Goal: Task Accomplishment & Management: Use online tool/utility

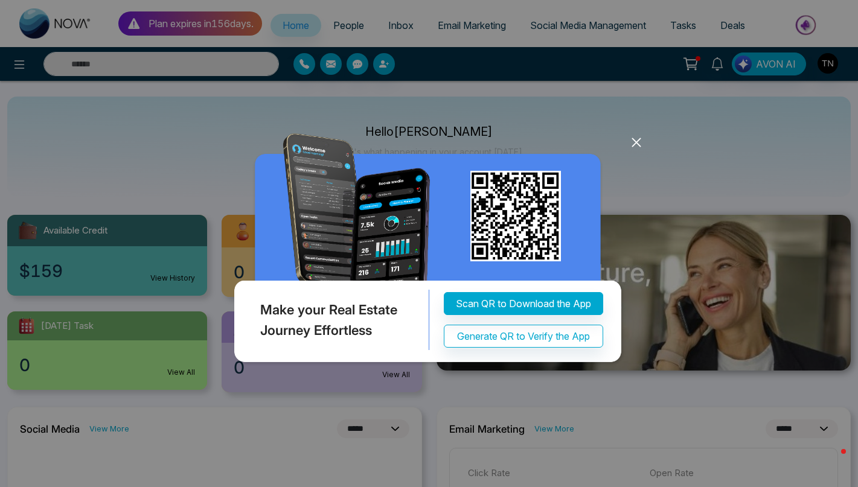
select select "*"
click at [635, 144] on icon at bounding box center [636, 142] width 18 height 18
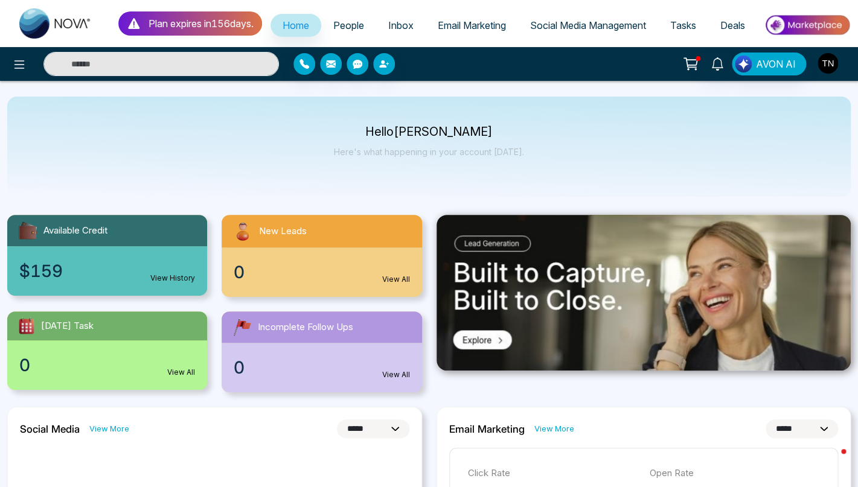
click at [833, 71] on img "button" at bounding box center [827, 63] width 21 height 21
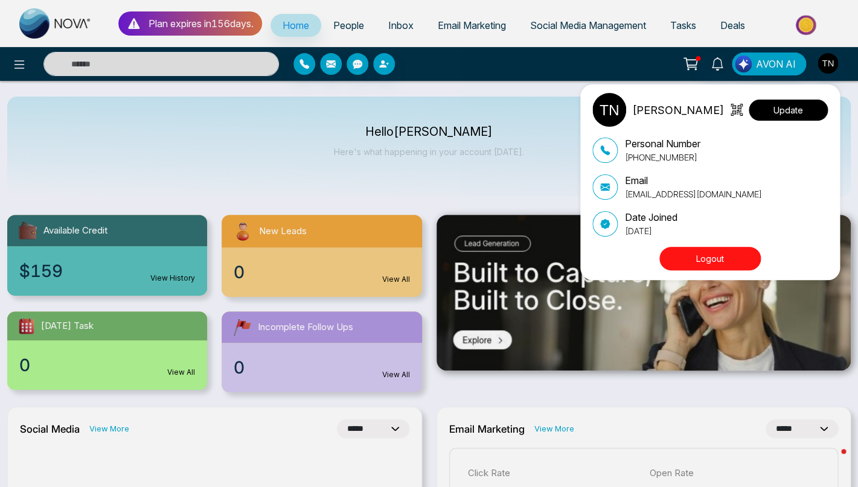
click at [790, 107] on button "Update" at bounding box center [788, 110] width 79 height 21
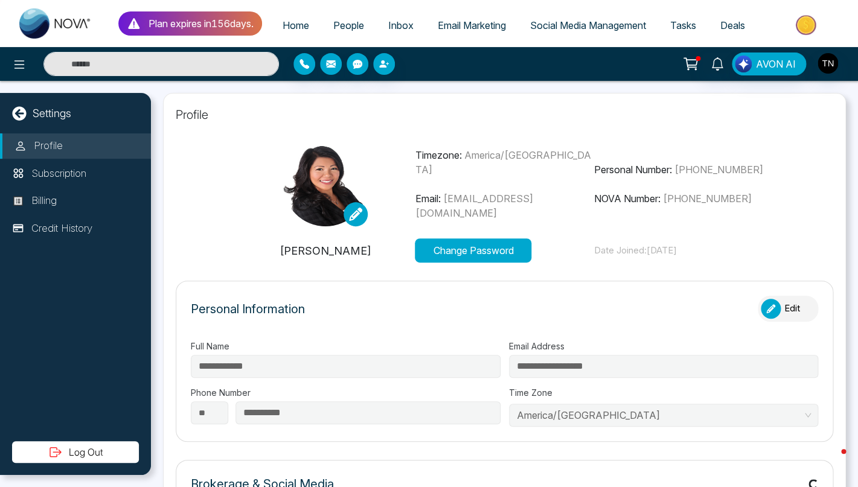
type input "**********"
click at [518, 209] on span "[EMAIL_ADDRESS][DOMAIN_NAME]" at bounding box center [474, 206] width 118 height 27
click at [490, 261] on button "Change Password" at bounding box center [473, 250] width 117 height 24
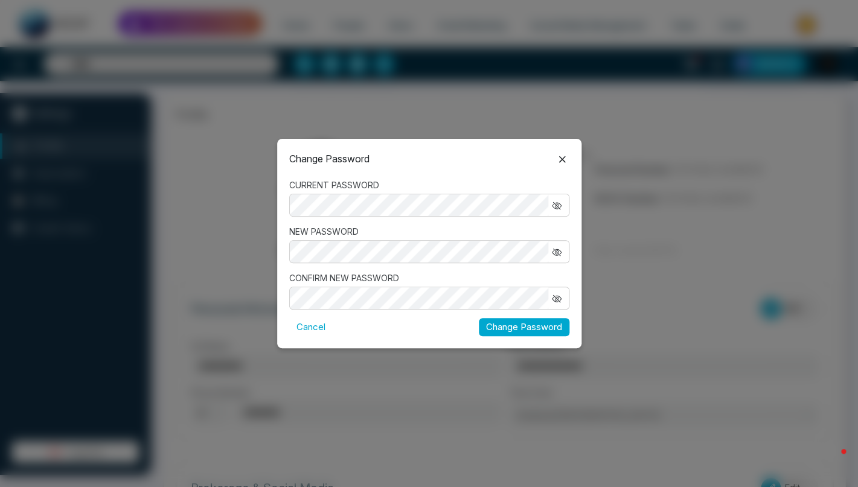
click at [556, 205] on icon "button" at bounding box center [556, 206] width 8 height 8
click at [316, 330] on button "Cancel" at bounding box center [310, 327] width 43 height 19
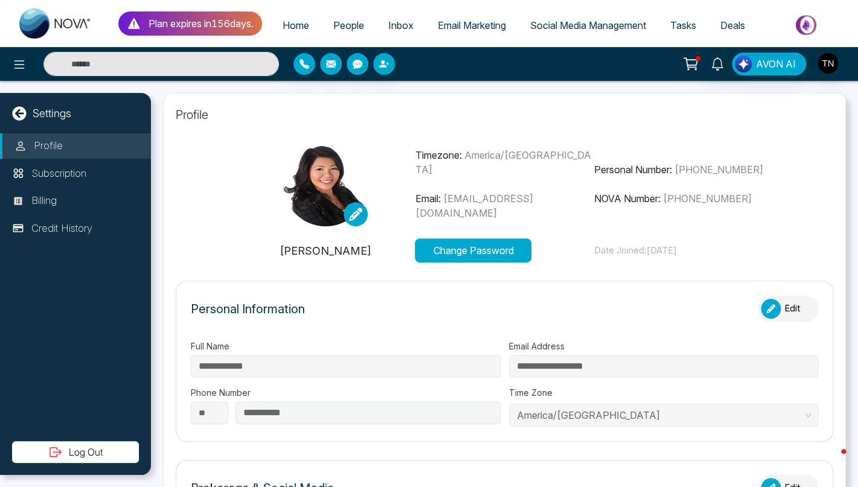
click at [316, 330] on div "Change Password CURRENT PASSWORD NEW PASSWORD CONFIRM NEW PASSWORD Cancel Chang…" at bounding box center [429, 243] width 858 height 487
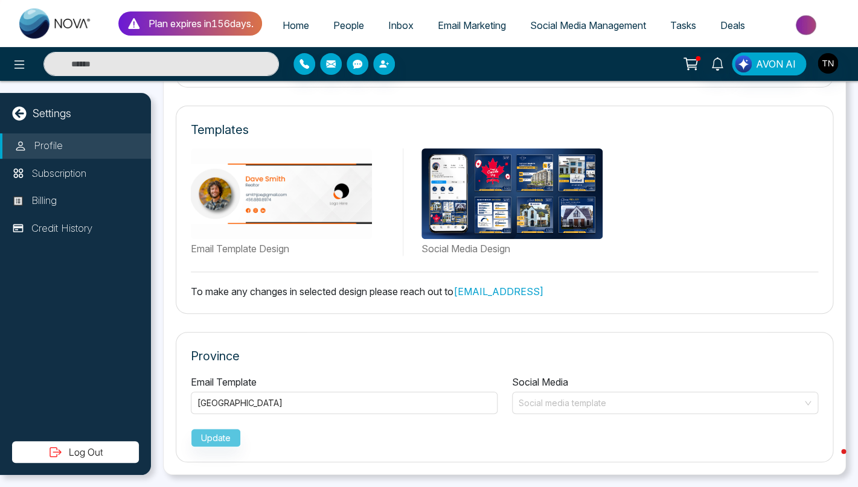
scroll to position [8, 0]
click at [51, 200] on p "Billing" at bounding box center [43, 201] width 25 height 16
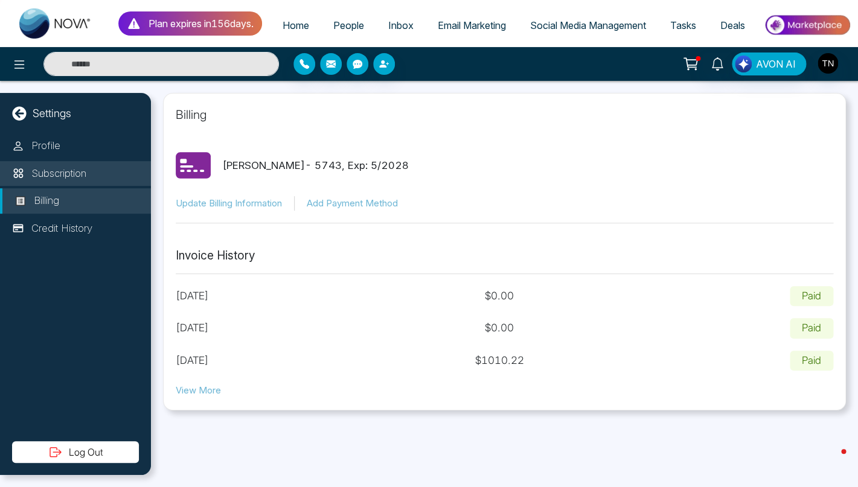
click at [86, 180] on p "Subscription" at bounding box center [58, 174] width 55 height 16
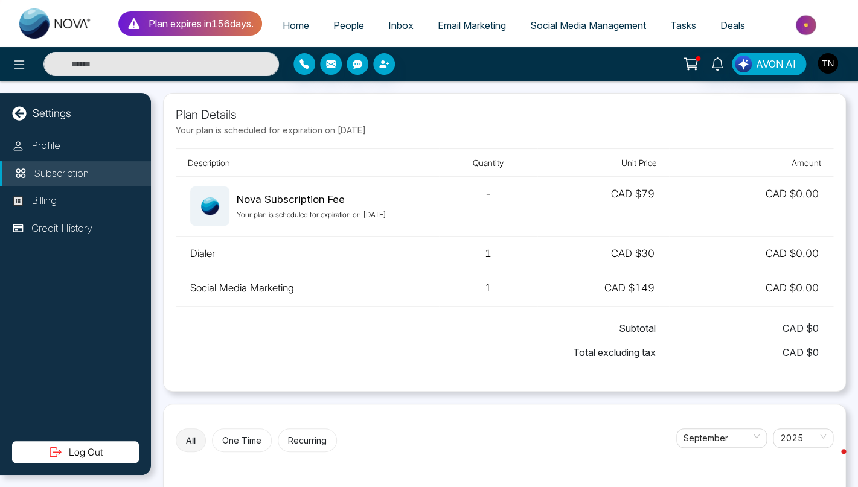
click at [292, 298] on td "Social Media Marketing" at bounding box center [307, 288] width 263 height 35
click at [51, 114] on p "Settings" at bounding box center [52, 113] width 39 height 16
click at [17, 110] on icon at bounding box center [19, 113] width 14 height 14
select select "*"
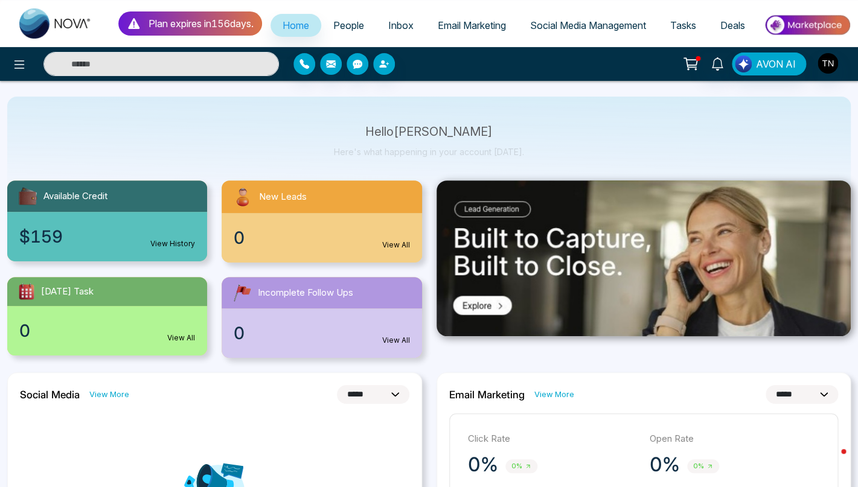
scroll to position [43, 0]
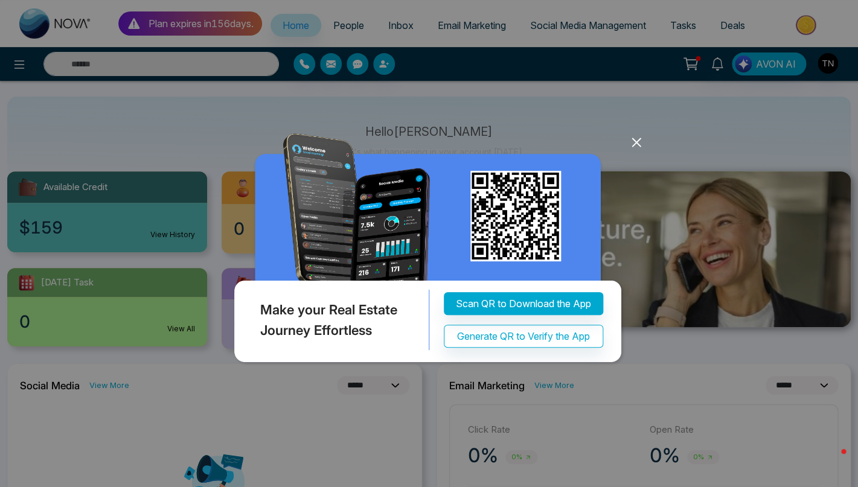
click at [636, 142] on icon at bounding box center [636, 142] width 8 height 8
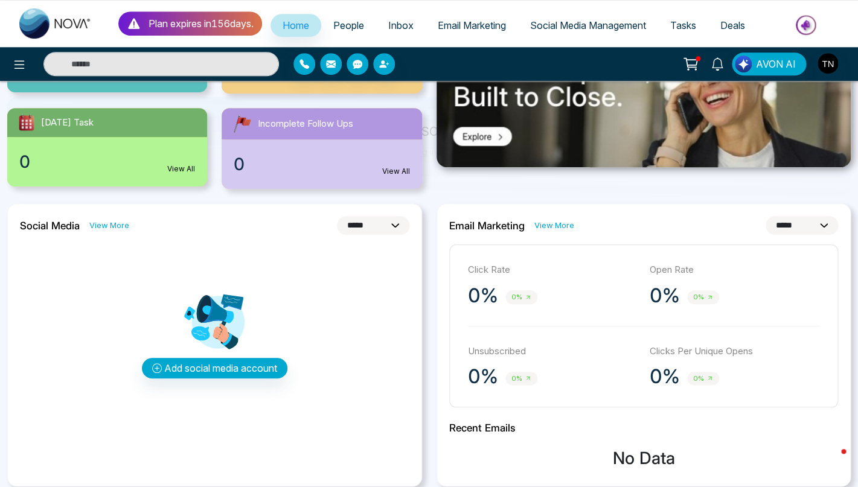
scroll to position [0, 0]
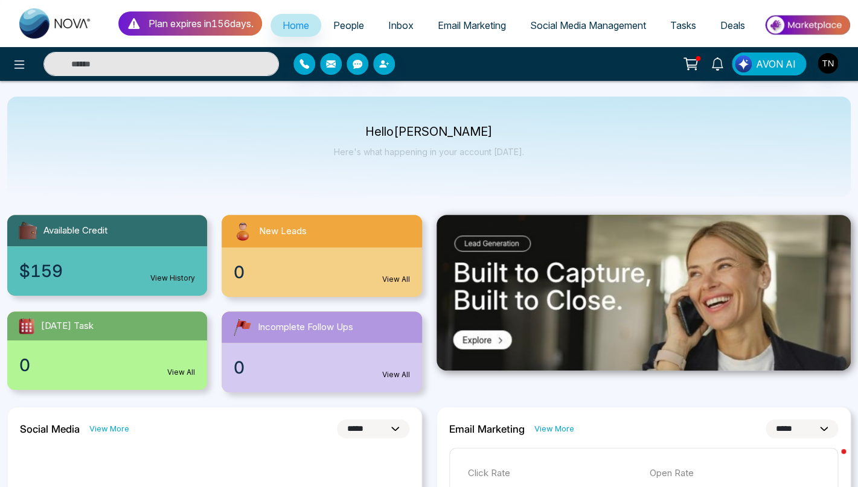
click at [450, 197] on div "Hello [PERSON_NAME] Here's what happening in your account [DATE]." at bounding box center [428, 147] width 843 height 100
click at [453, 26] on span "Email Marketing" at bounding box center [472, 25] width 68 height 12
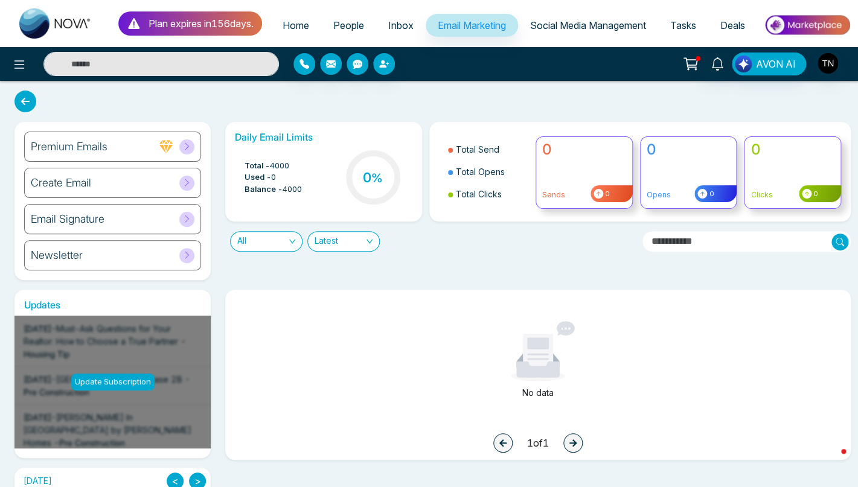
click at [115, 226] on div "Email Signature" at bounding box center [112, 219] width 177 height 30
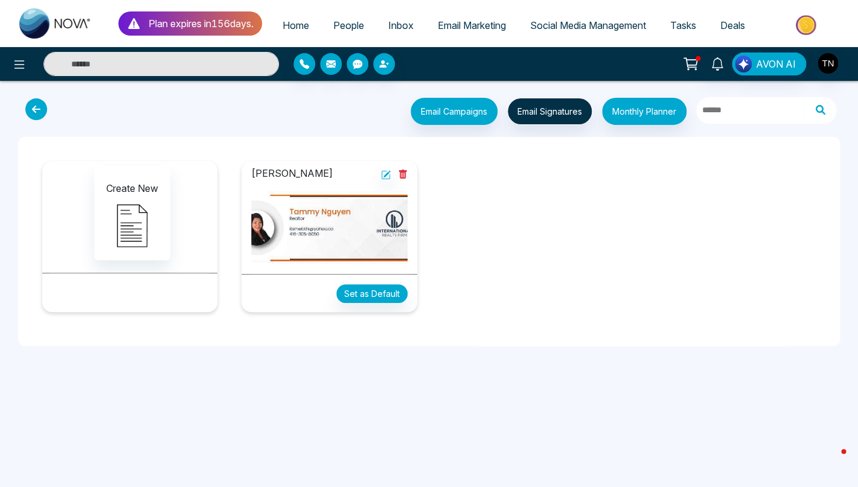
click at [292, 238] on img at bounding box center [329, 227] width 156 height 73
click at [386, 178] on icon at bounding box center [386, 174] width 7 height 7
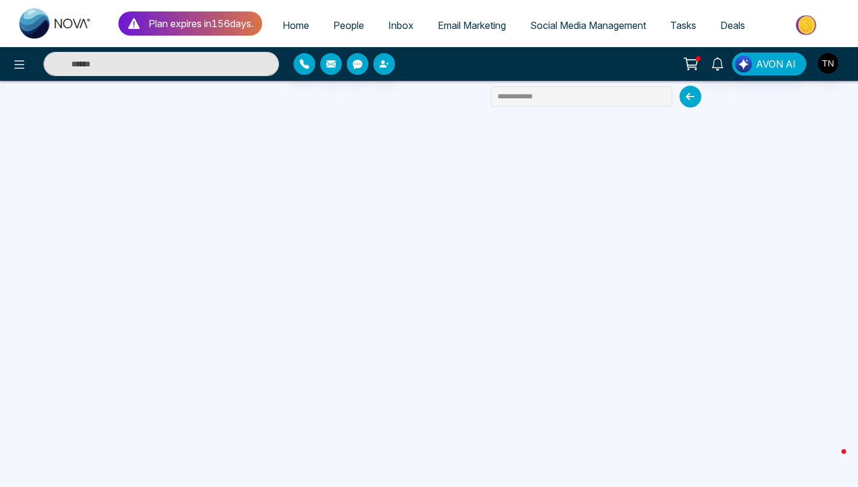
click at [302, 22] on span "Home" at bounding box center [296, 25] width 27 height 12
select select "*"
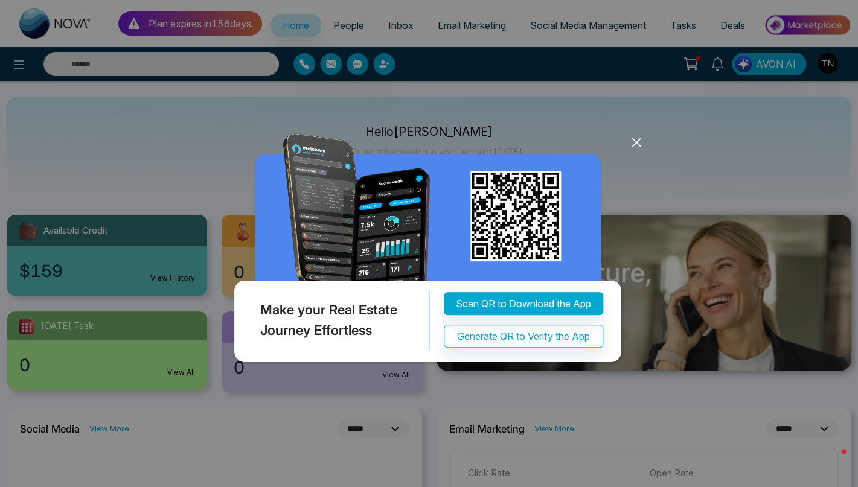
click at [634, 141] on icon at bounding box center [636, 142] width 8 height 8
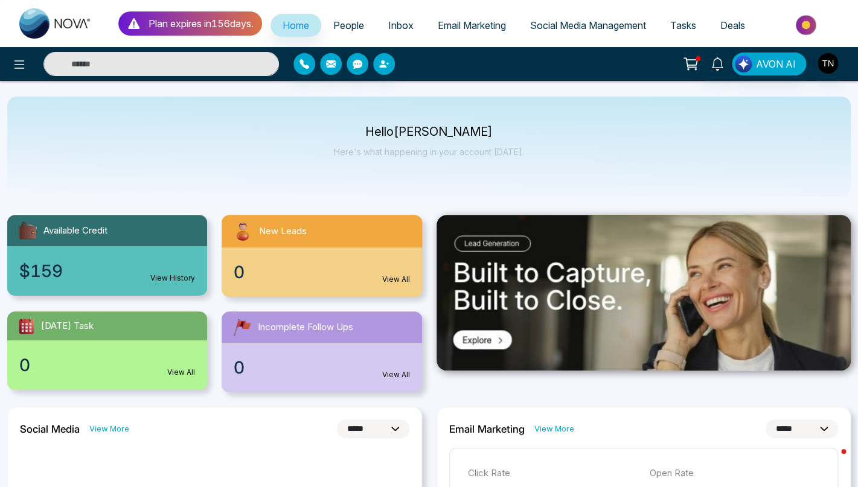
click at [400, 23] on span "Inbox" at bounding box center [400, 25] width 25 height 12
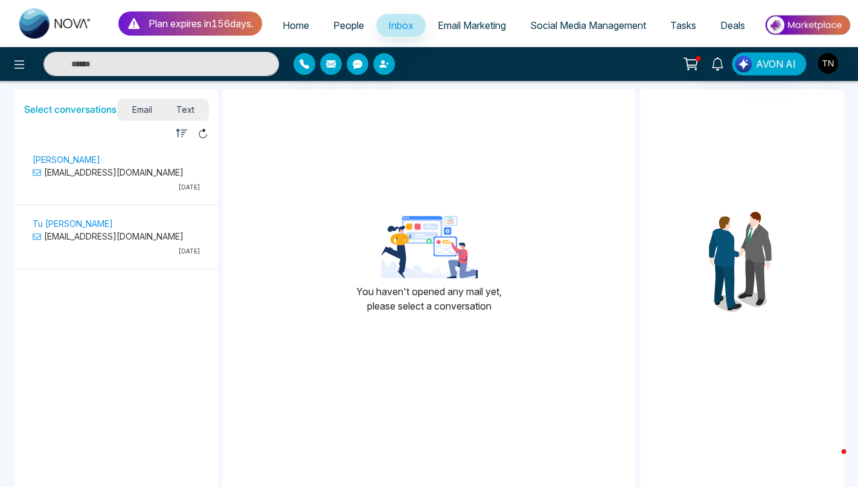
click at [359, 22] on span "People" at bounding box center [348, 25] width 31 height 12
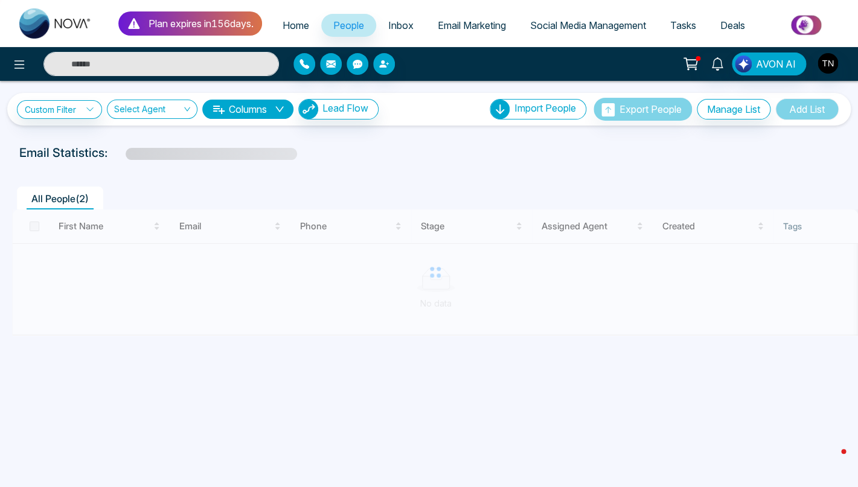
click at [374, 39] on li "People" at bounding box center [348, 26] width 55 height 25
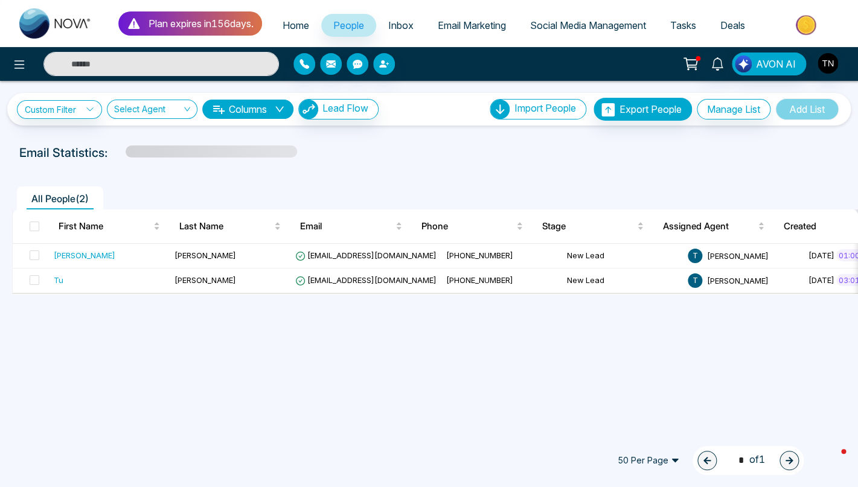
click at [398, 31] on span "Inbox" at bounding box center [400, 25] width 25 height 12
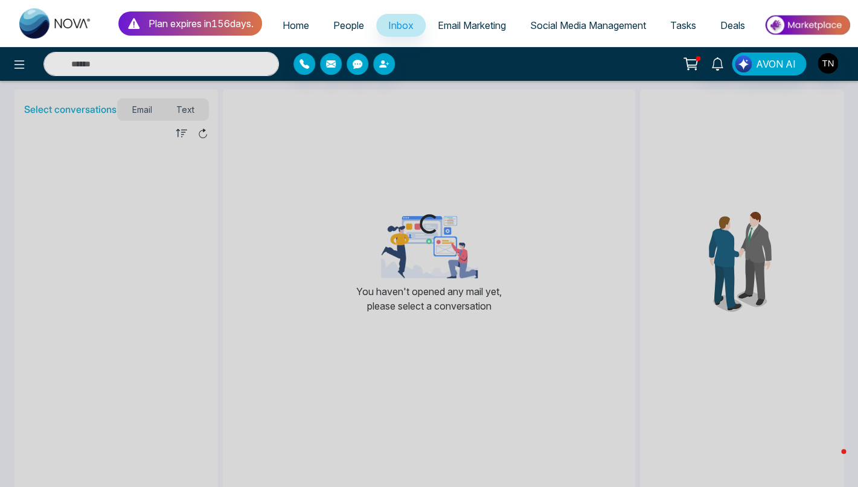
click at [293, 23] on span "Home" at bounding box center [296, 25] width 27 height 12
select select "*"
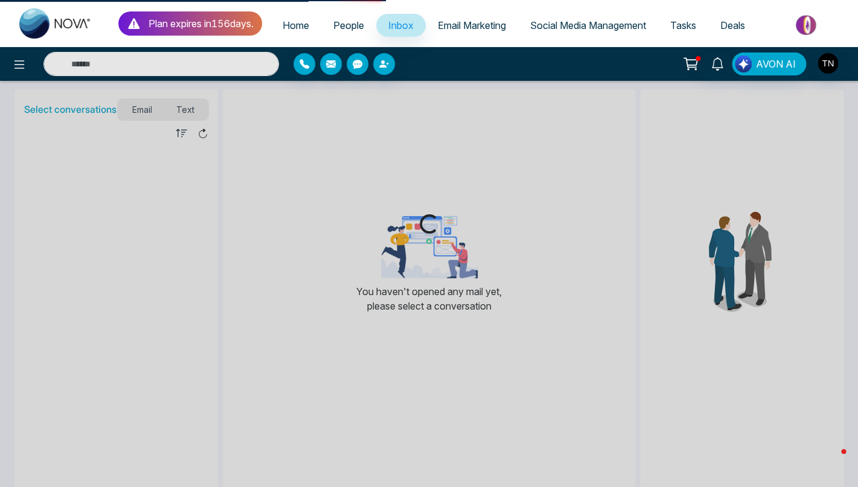
select select "*"
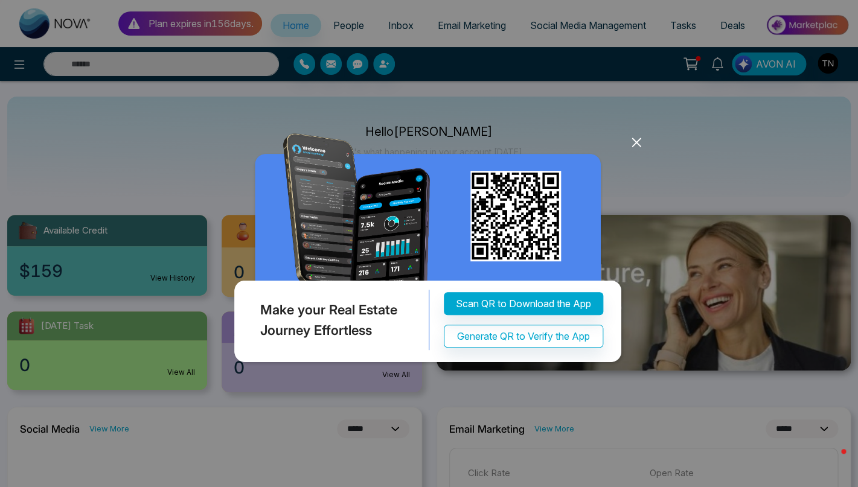
click at [637, 139] on icon at bounding box center [636, 142] width 18 height 18
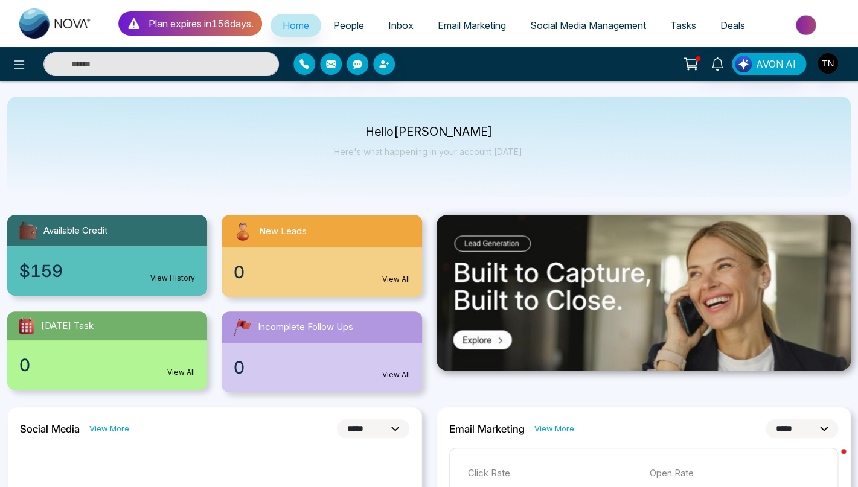
click at [549, 31] on span "Social Media Management" at bounding box center [588, 25] width 116 height 12
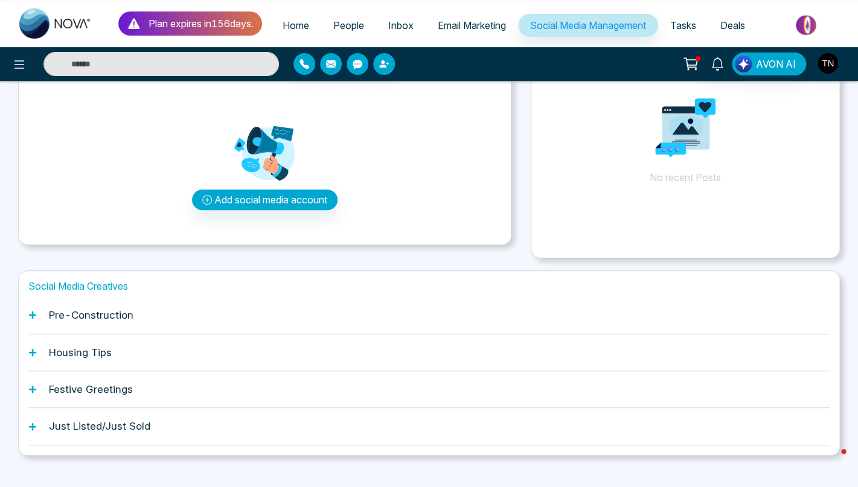
scroll to position [113, 0]
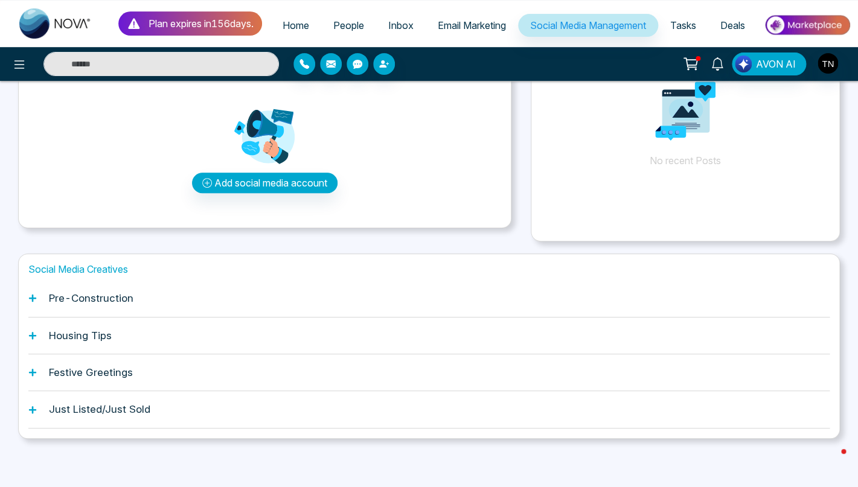
click at [84, 330] on h1 "Housing Tips" at bounding box center [80, 336] width 63 height 12
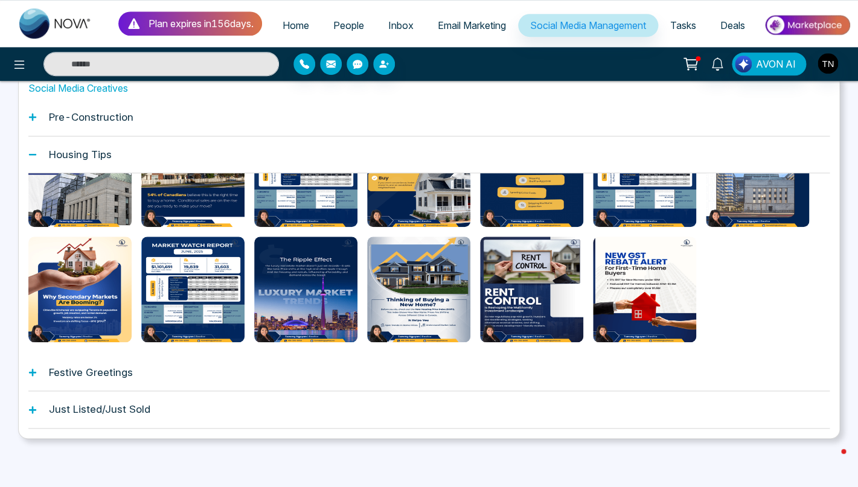
scroll to position [0, 0]
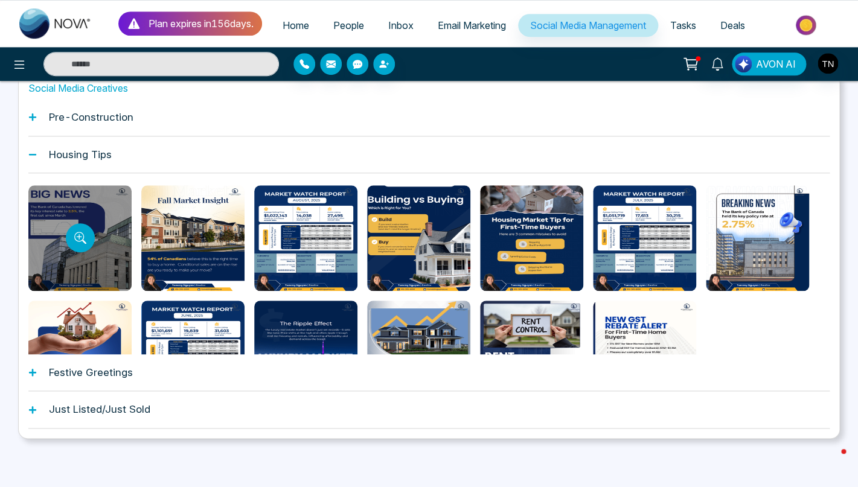
click at [83, 260] on div at bounding box center [79, 238] width 103 height 106
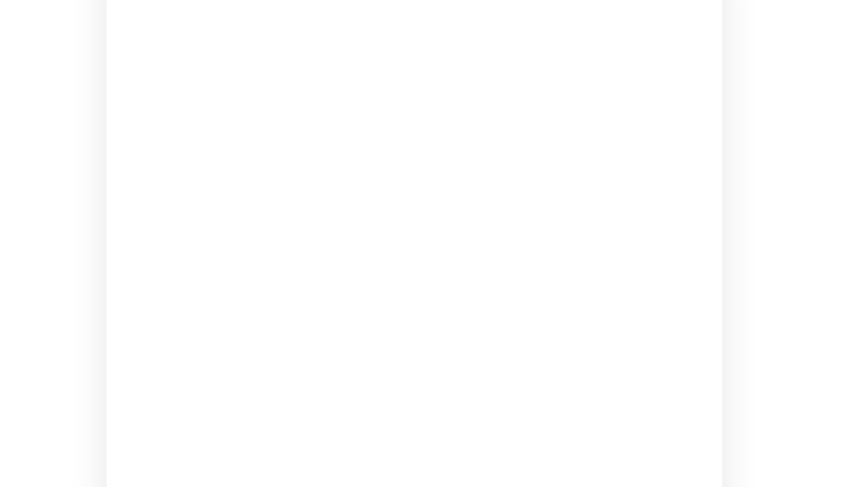
scroll to position [295, 0]
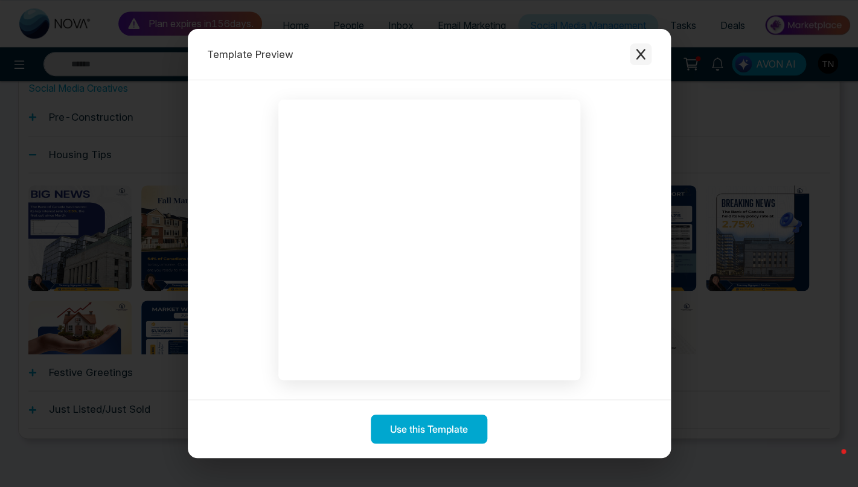
click at [641, 53] on icon "Close modal" at bounding box center [640, 54] width 9 height 11
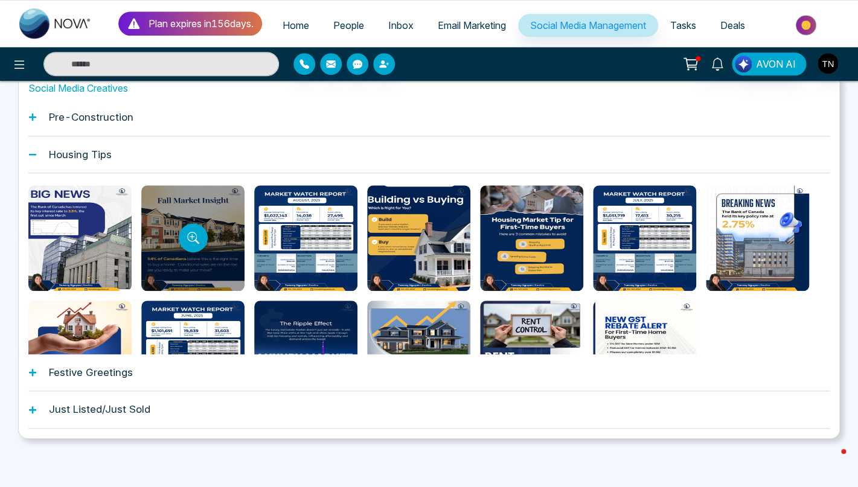
click at [221, 220] on div at bounding box center [192, 238] width 103 height 106
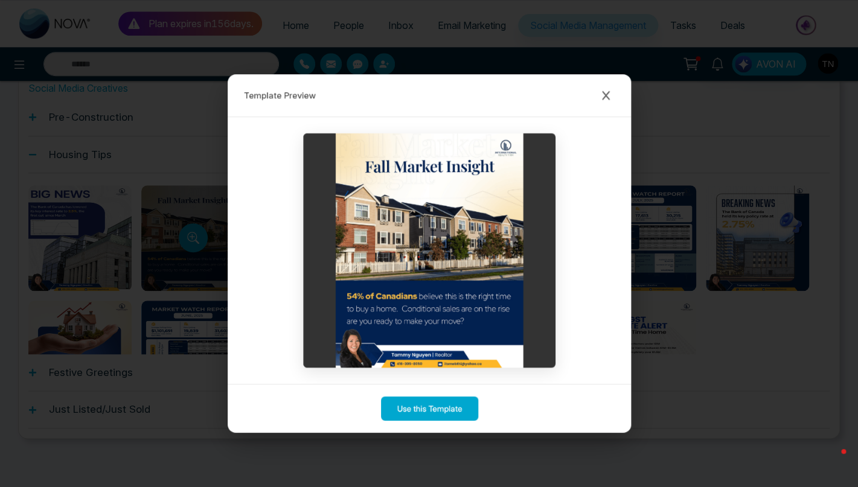
click at [227, 220] on div at bounding box center [428, 250] width 403 height 267
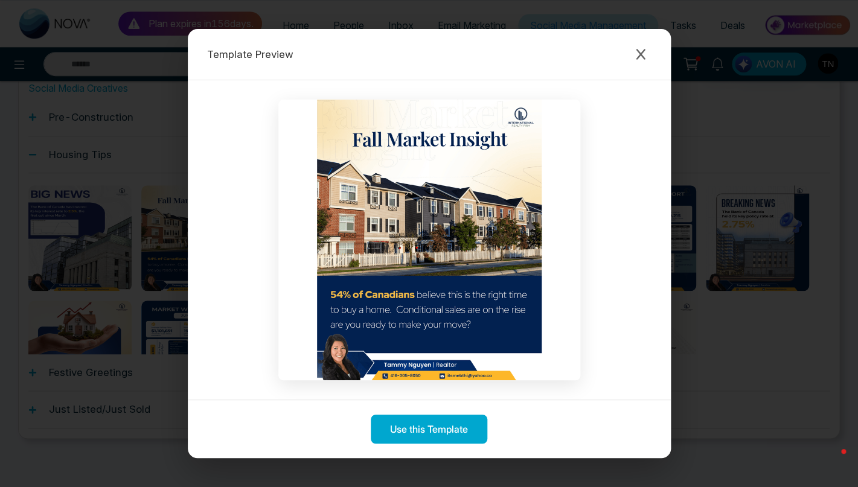
click at [422, 240] on img at bounding box center [429, 240] width 302 height 281
click at [586, 238] on div at bounding box center [429, 239] width 483 height 319
click at [642, 54] on icon "Close modal" at bounding box center [640, 54] width 9 height 11
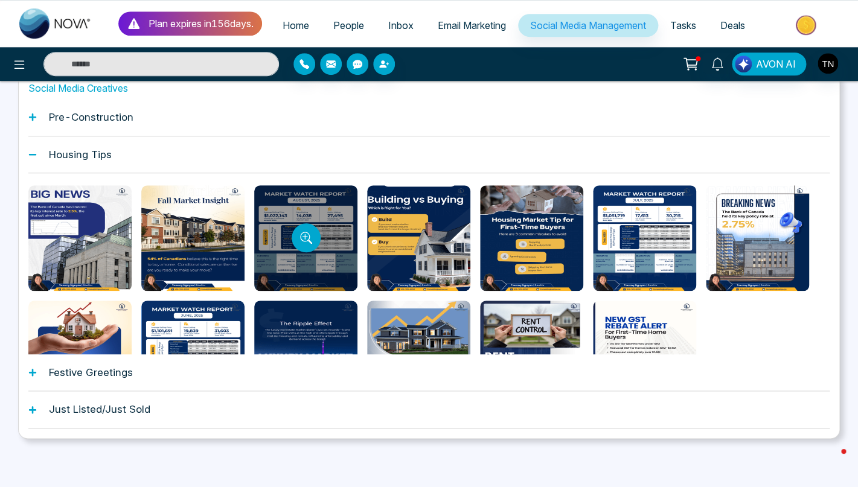
click at [331, 223] on div at bounding box center [305, 238] width 103 height 106
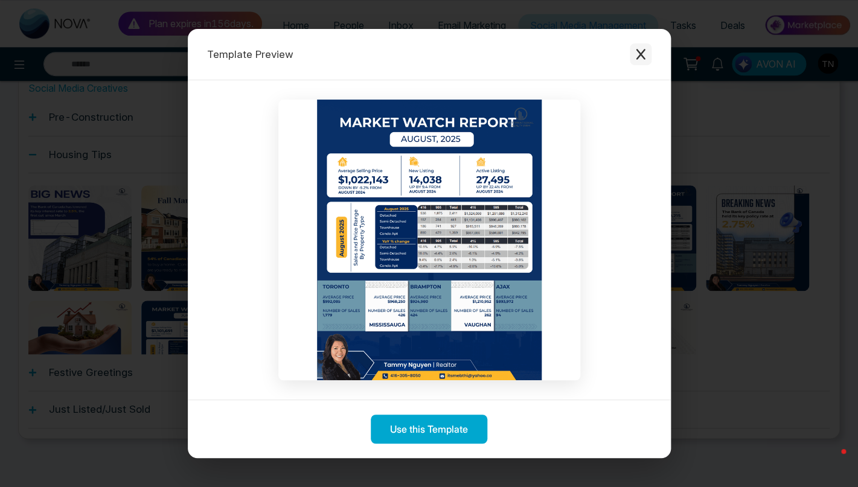
click at [639, 56] on icon "Close modal" at bounding box center [640, 54] width 9 height 11
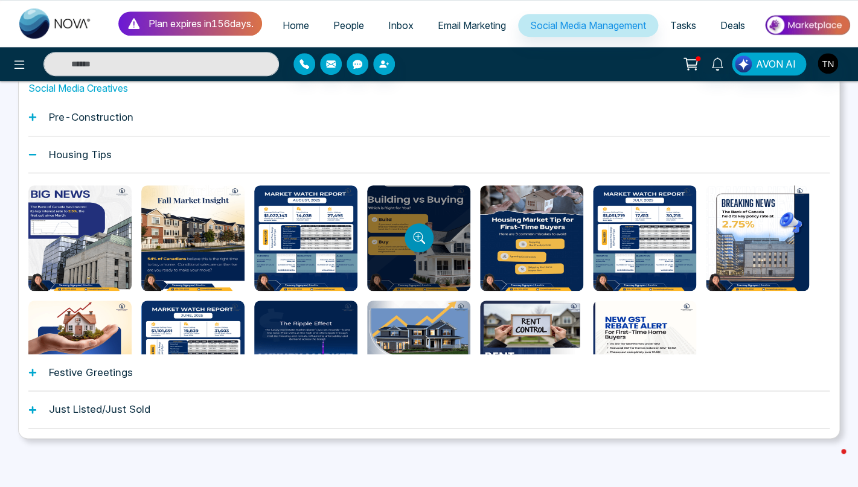
click at [431, 237] on button "Preview template" at bounding box center [418, 237] width 29 height 29
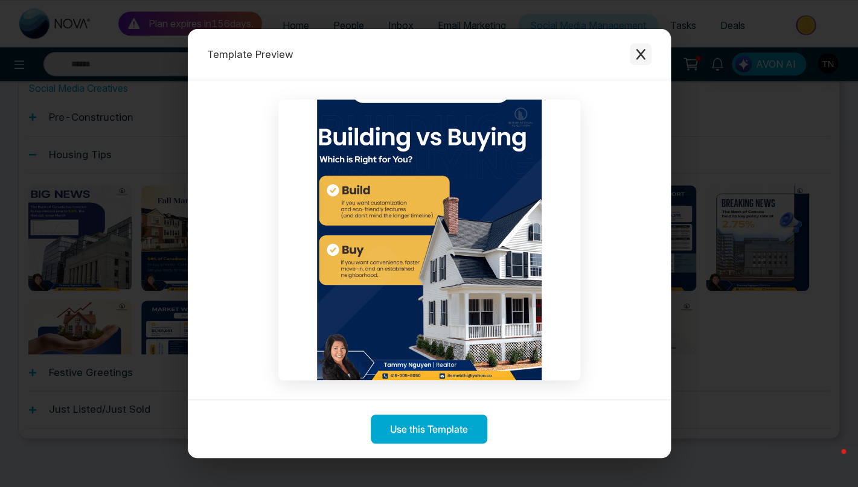
click at [645, 53] on icon "Close modal" at bounding box center [640, 54] width 12 height 12
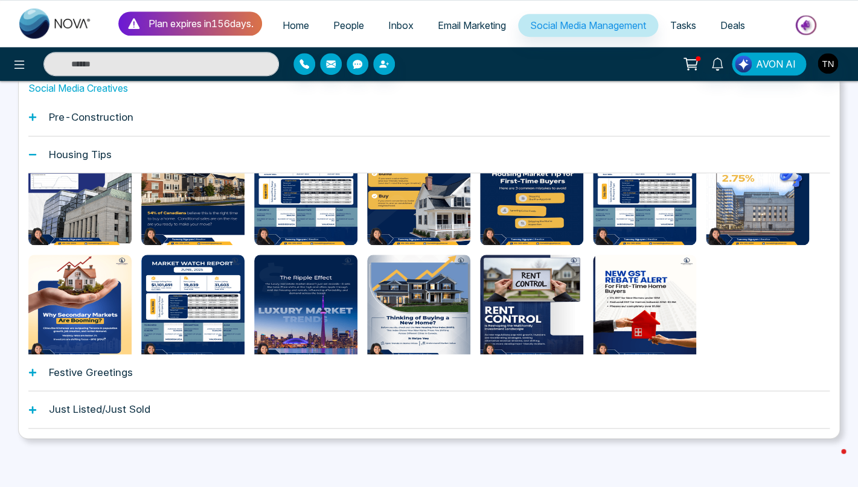
scroll to position [64, 0]
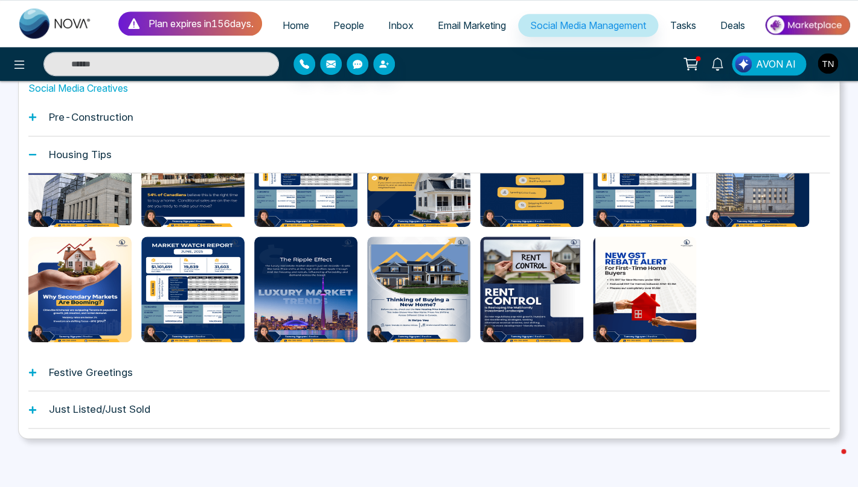
click at [100, 374] on h1 "Festive Greetings" at bounding box center [91, 372] width 84 height 12
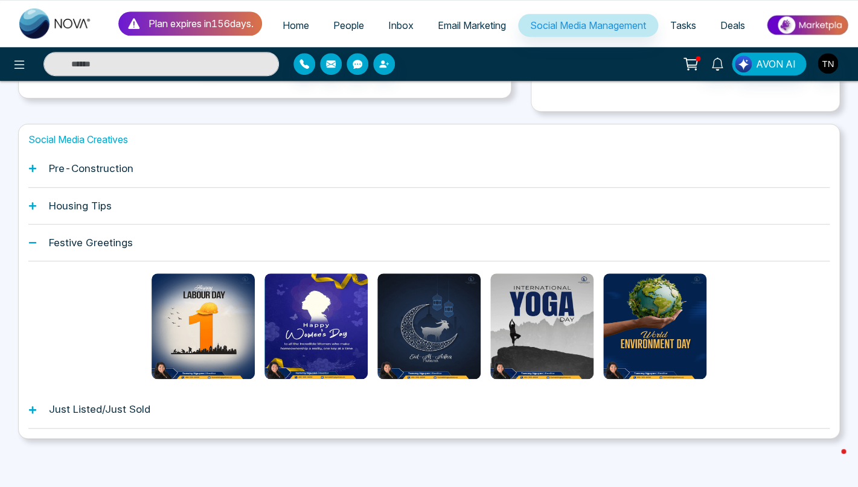
scroll to position [243, 0]
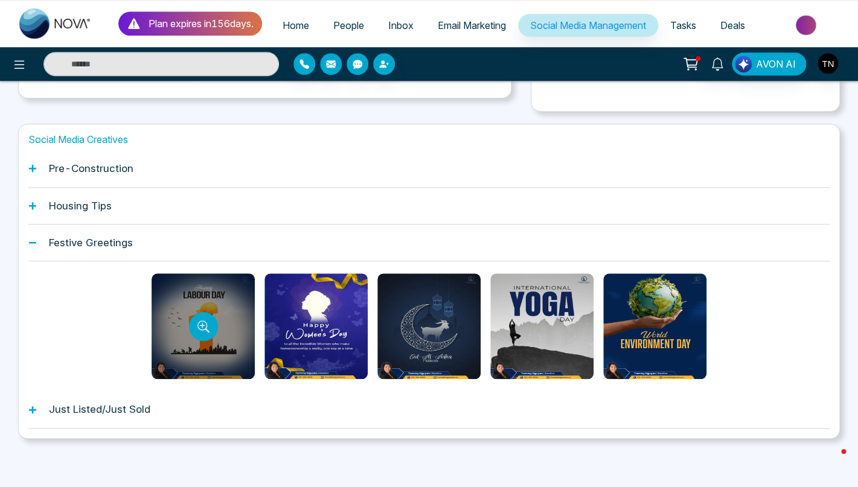
click at [206, 307] on div at bounding box center [203, 326] width 103 height 106
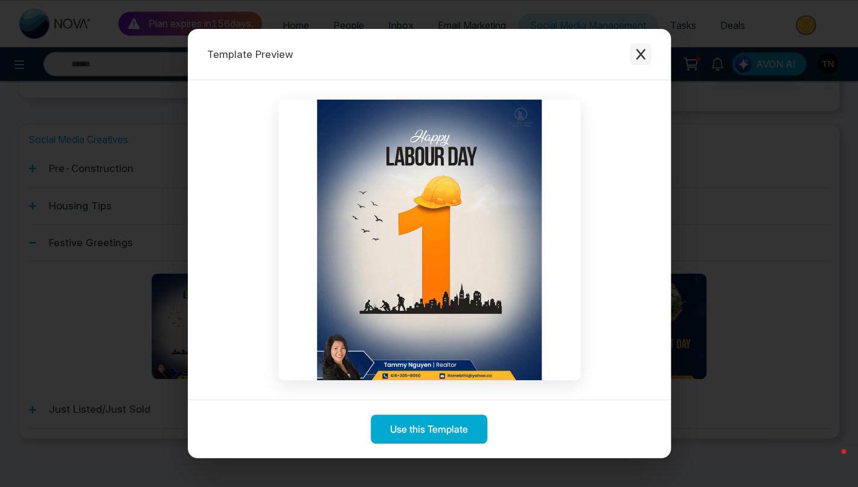
click at [648, 53] on button "Close modal" at bounding box center [641, 54] width 22 height 22
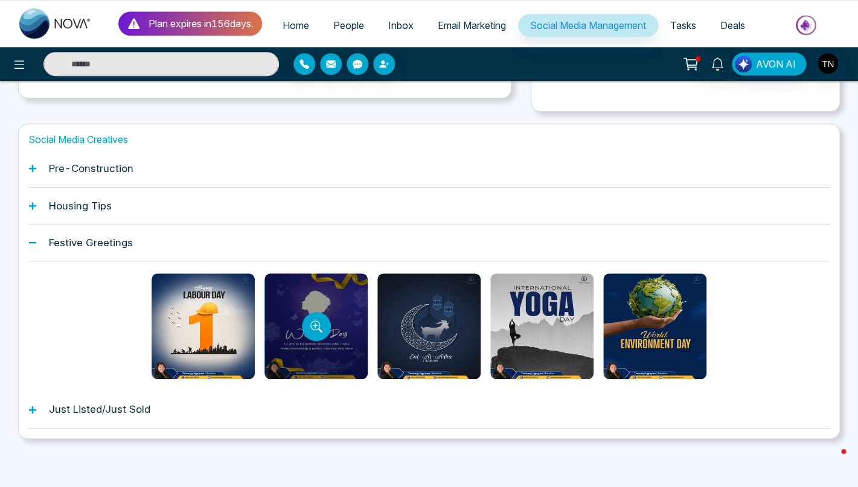
click at [336, 305] on div at bounding box center [315, 326] width 103 height 106
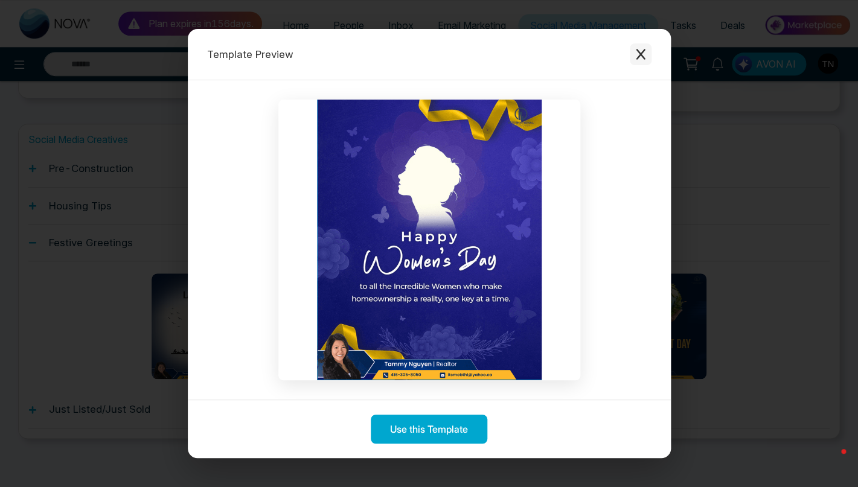
click at [642, 52] on icon "Close modal" at bounding box center [640, 54] width 9 height 11
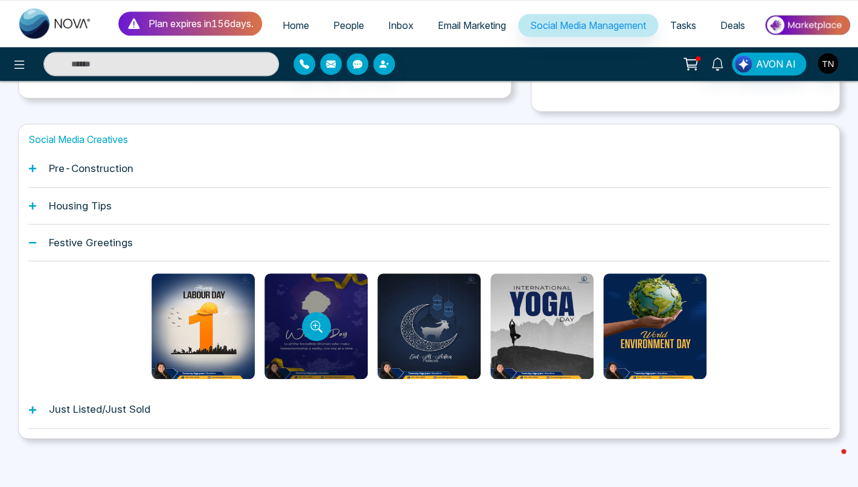
click at [347, 330] on div at bounding box center [315, 326] width 103 height 106
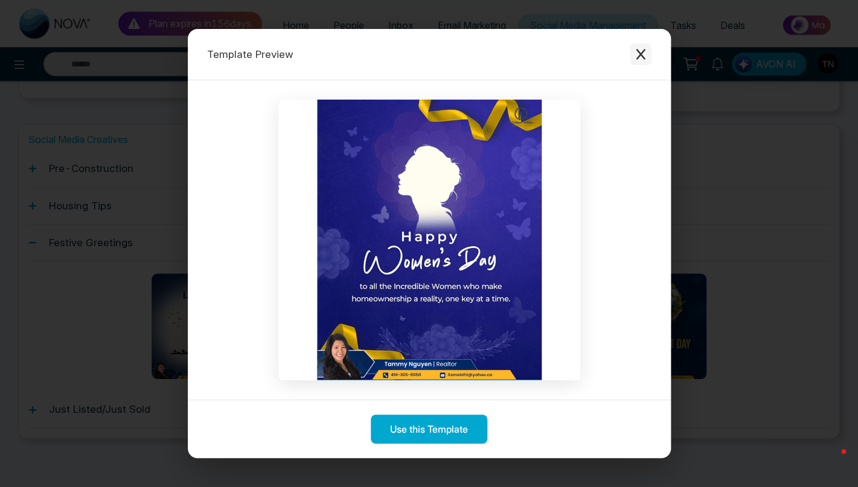
click at [645, 54] on icon "Close modal" at bounding box center [640, 54] width 12 height 12
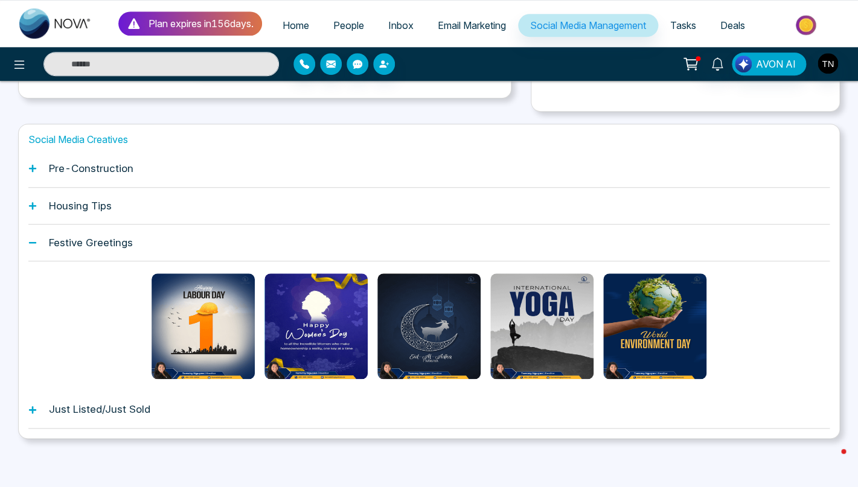
click at [103, 408] on h1 "Just Listed/Just Sold" at bounding box center [99, 409] width 101 height 12
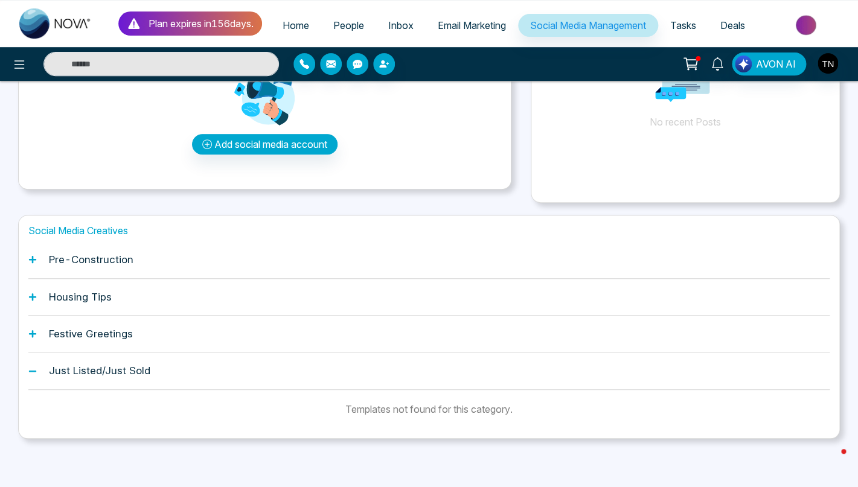
scroll to position [0, 0]
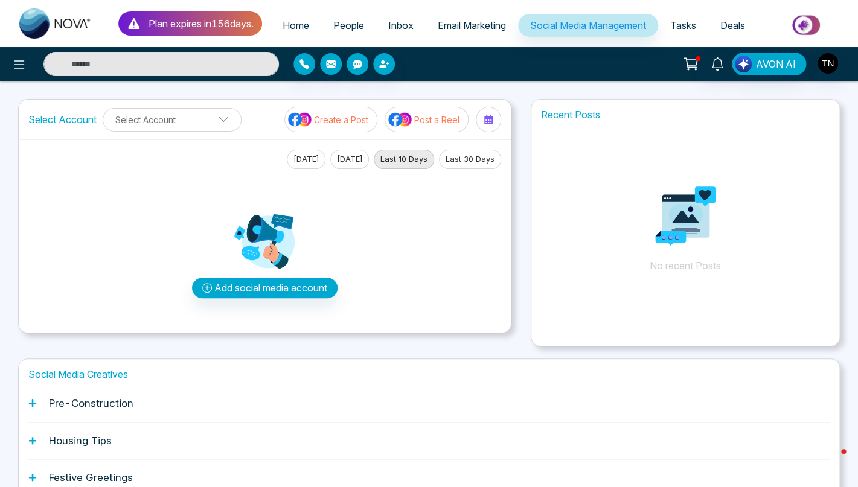
click at [348, 126] on p "Create a Post" at bounding box center [341, 119] width 54 height 13
